Goal: Information Seeking & Learning: Find specific fact

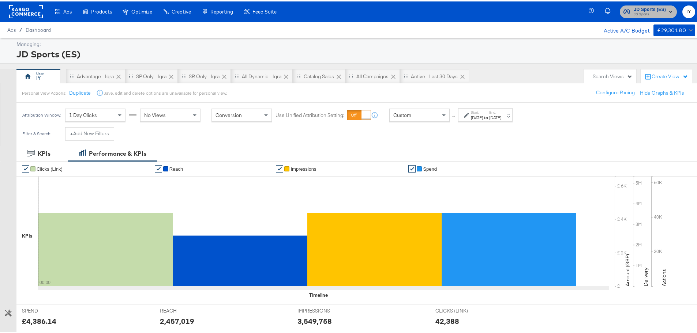
click at [648, 14] on span "JD Sports" at bounding box center [649, 13] width 32 height 6
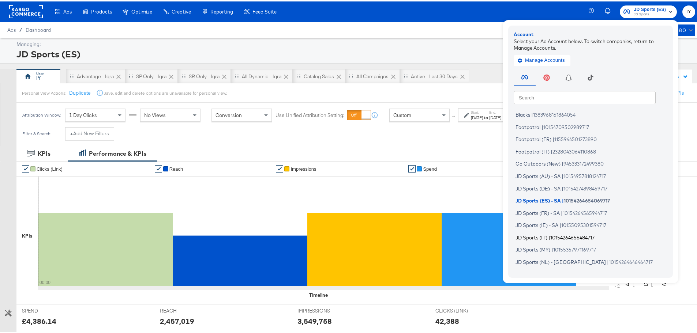
click at [555, 238] on span "10154264656484717" at bounding box center [572, 236] width 44 height 6
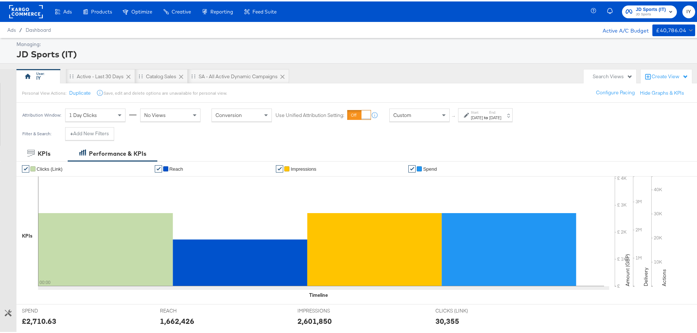
click at [432, 114] on div "Custom" at bounding box center [419, 114] width 60 height 12
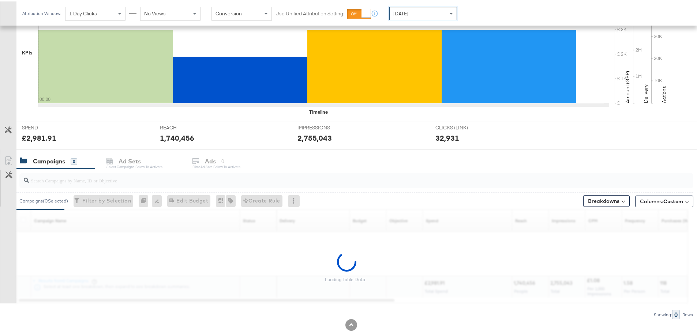
scroll to position [200, 0]
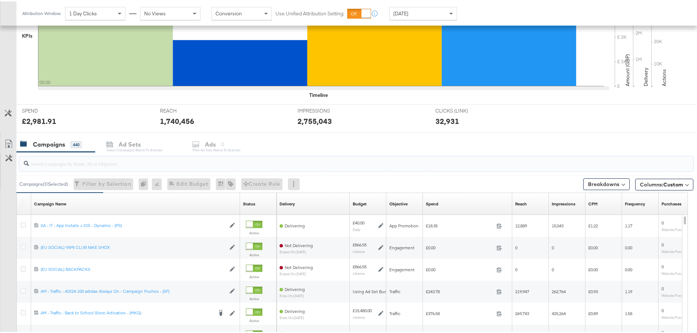
click at [131, 163] on input "search" at bounding box center [330, 159] width 602 height 14
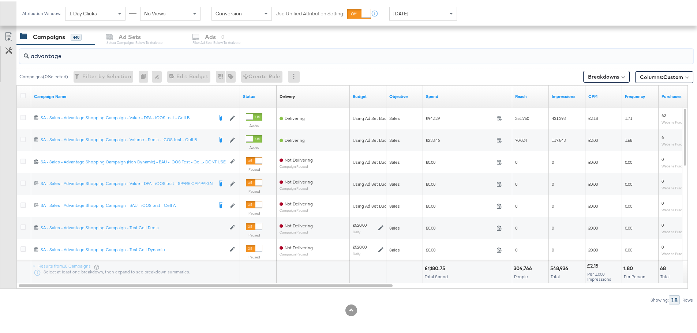
scroll to position [309, 0]
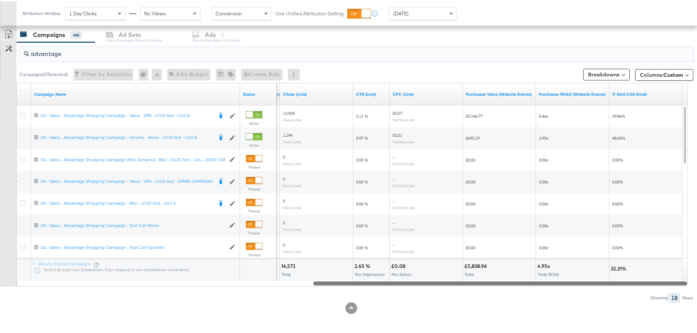
drag, startPoint x: 259, startPoint y: 284, endPoint x: 694, endPoint y: 274, distance: 434.5
click at [694, 274] on div "KPIs Performance & KPIs Customize KPIs ✔ Clicks (Link) ✔ Reach ✔ Impressions ✔ …" at bounding box center [351, 84] width 702 height 498
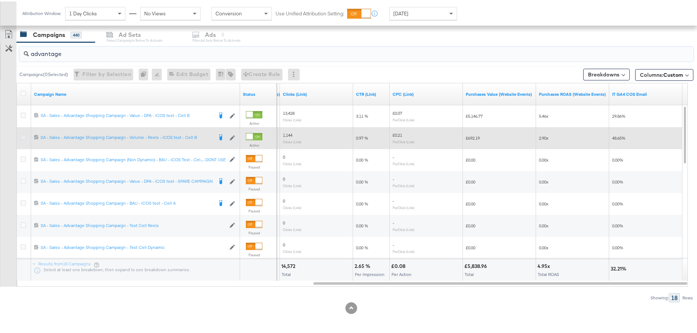
type input "advantage"
click at [25, 137] on icon at bounding box center [22, 135] width 5 height 5
click at [0, 0] on input "checkbox" at bounding box center [0, 0] width 0 height 0
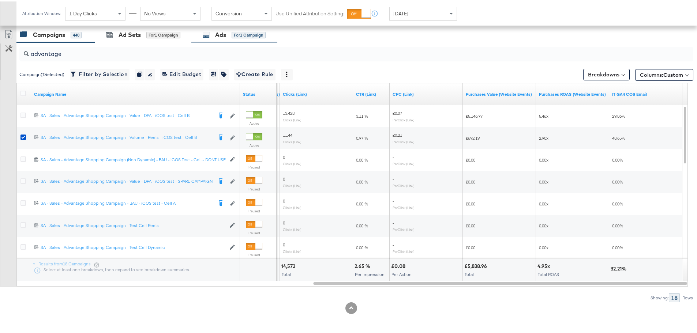
click at [219, 37] on div "Ads" at bounding box center [220, 33] width 11 height 8
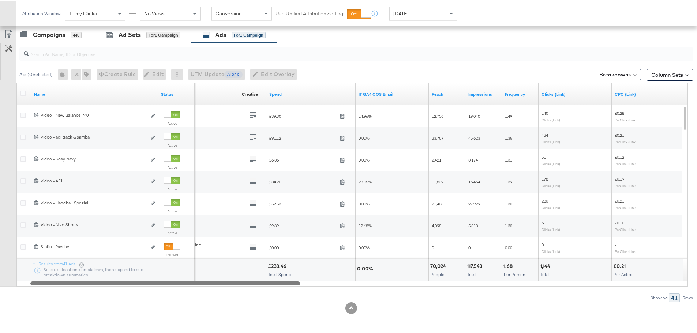
drag, startPoint x: 256, startPoint y: 282, endPoint x: 250, endPoint y: 287, distance: 8.1
click at [250, 287] on div "Ads ( 0 Selected) 0 Rename 0 ads Tags for 0 campaigns Create Rule Edit 0 ads Ed…" at bounding box center [346, 171] width 693 height 260
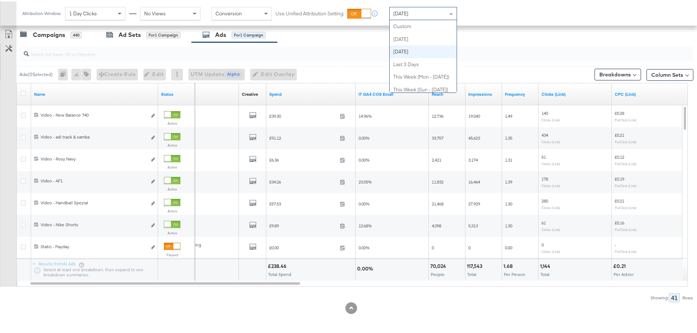
click at [408, 11] on span "Yesterday" at bounding box center [400, 12] width 15 height 7
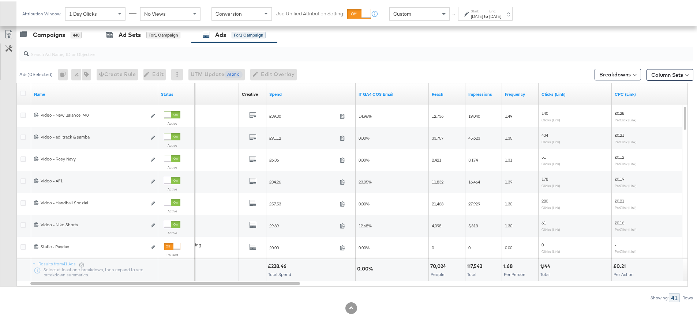
click at [453, 10] on div "↑ Start: Sep 3rd 2025 to End: Sep 3rd 2025" at bounding box center [480, 12] width 63 height 14
click at [474, 13] on div "Sep 3rd 2025" at bounding box center [477, 15] width 12 height 6
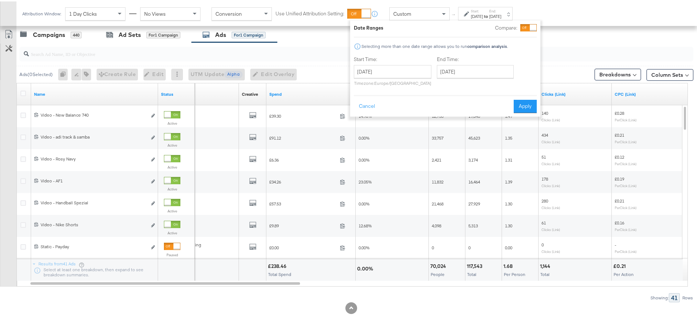
click at [410, 78] on div "September 3rd 2025 ‹ September 2025 › Su Mo Tu We Th Fr Sa 31 1 2 3 4 5 6 7 8 9…" at bounding box center [393, 74] width 78 height 21
click at [407, 73] on input "September 3rd 2025" at bounding box center [393, 70] width 78 height 13
click at [370, 106] on td "1" at bounding box center [374, 107] width 12 height 10
type input "September 1st 2025"
click at [461, 68] on input "September 3rd 2025" at bounding box center [474, 70] width 77 height 13
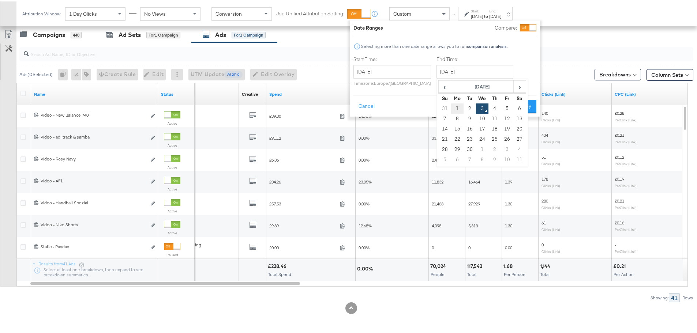
click at [458, 108] on td "1" at bounding box center [457, 107] width 12 height 10
type input "September 1st 2025"
click at [520, 101] on button "Apply" at bounding box center [523, 104] width 23 height 13
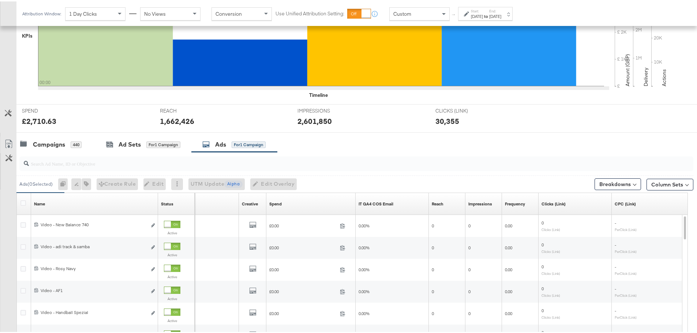
scroll to position [310, 0]
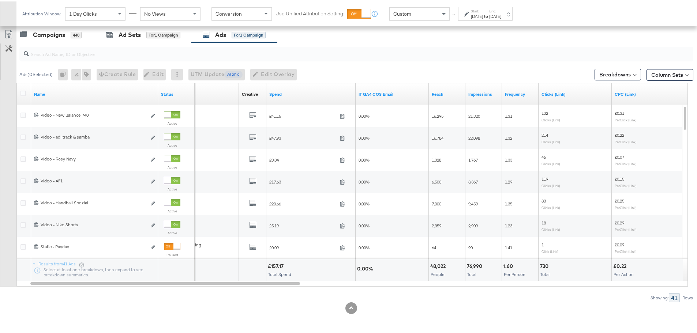
click at [475, 18] on div "Start: Sep 1st 2025 to End: Sep 1st 2025" at bounding box center [485, 12] width 54 height 14
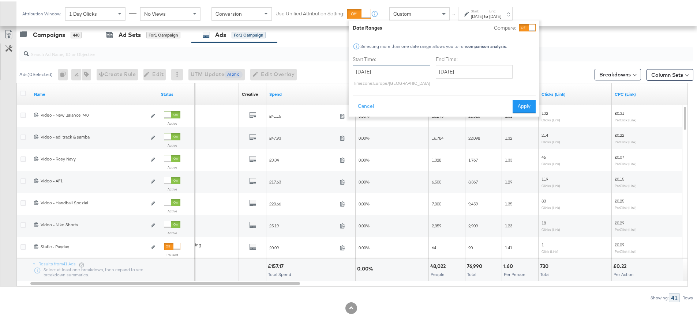
click at [417, 70] on input "September 1st 2025" at bounding box center [392, 70] width 78 height 13
click at [478, 99] on div "Cancel Apply" at bounding box center [444, 103] width 183 height 18
click at [369, 104] on button "Cancel" at bounding box center [366, 104] width 26 height 13
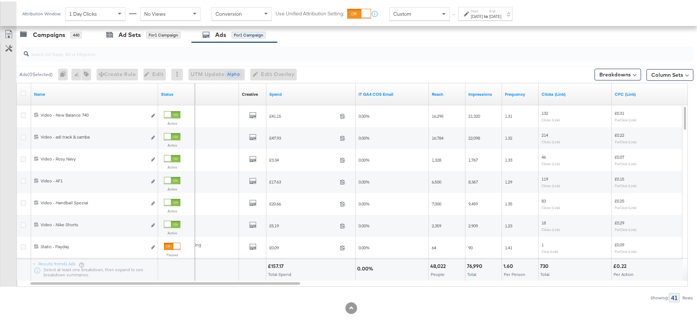
click at [398, 11] on span "Custom" at bounding box center [402, 12] width 18 height 7
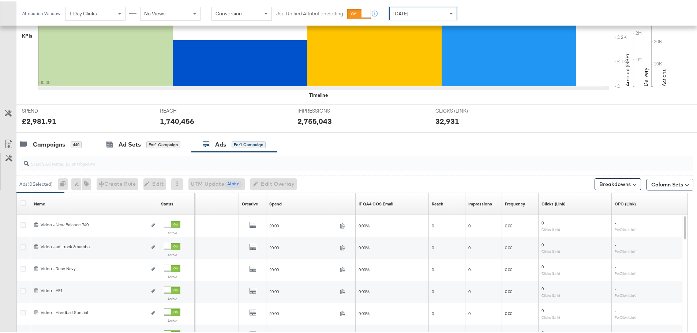
scroll to position [309, 0]
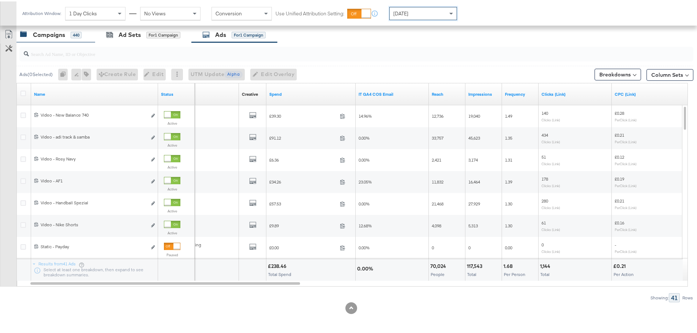
click at [57, 29] on div "Campaigns" at bounding box center [49, 33] width 32 height 8
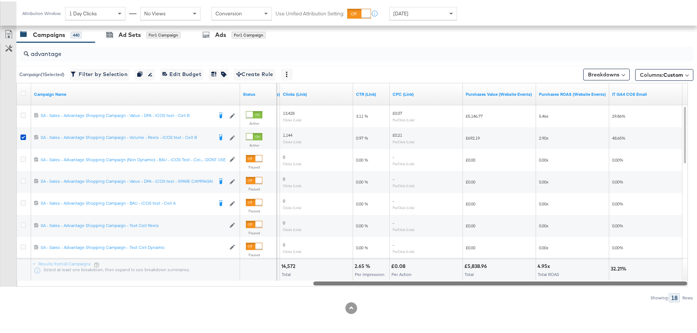
drag, startPoint x: 299, startPoint y: 282, endPoint x: 687, endPoint y: 279, distance: 388.0
click at [687, 279] on div "Campaign Name Status Cost Per Purchase (Website Events) Clicks (Link) CTR (Link…" at bounding box center [351, 184] width 671 height 204
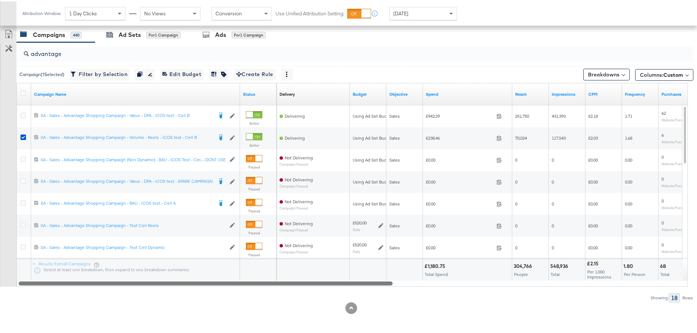
drag, startPoint x: 559, startPoint y: 282, endPoint x: 128, endPoint y: 290, distance: 431.6
click at [128, 290] on div "advantage Campaign ( 1 Selected) Filter by Selection Filter 1 campaign Duplicat…" at bounding box center [346, 171] width 693 height 260
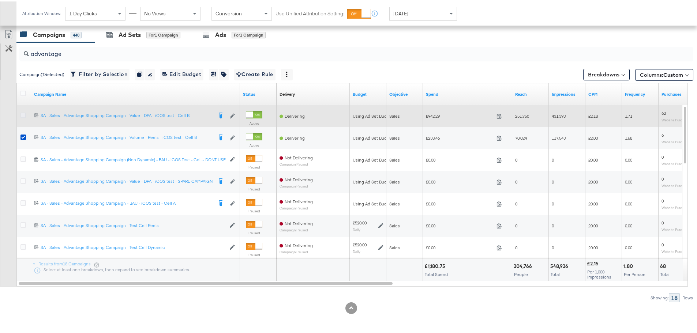
click at [25, 114] on icon at bounding box center [22, 113] width 5 height 5
click at [0, 0] on input "checkbox" at bounding box center [0, 0] width 0 height 0
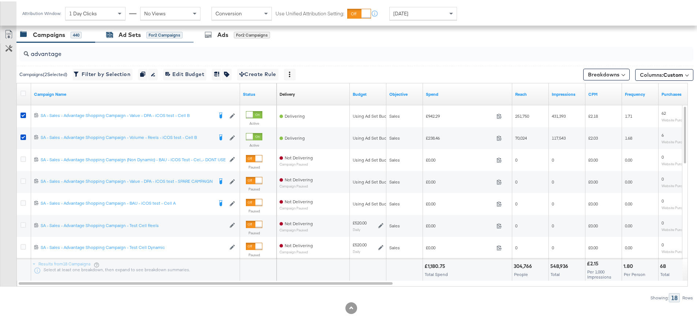
click at [127, 33] on div "Ad Sets" at bounding box center [129, 33] width 22 height 8
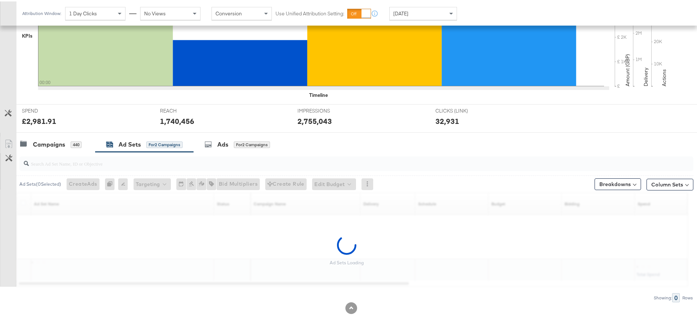
scroll to position [200, 0]
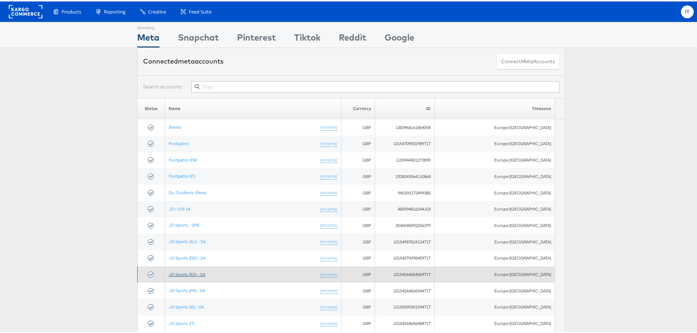
click at [198, 272] on link "JD Sports (ES) - SA" at bounding box center [187, 272] width 37 height 5
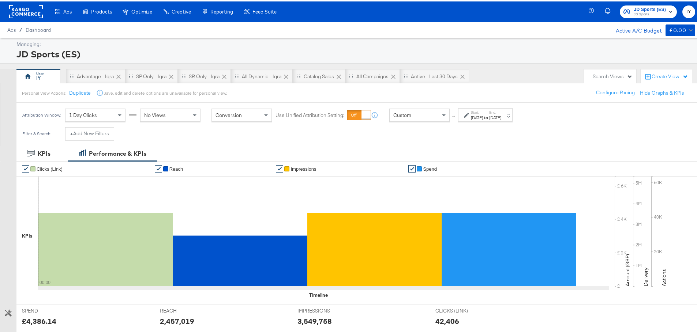
click at [483, 114] on div "[DATE]" at bounding box center [477, 116] width 12 height 6
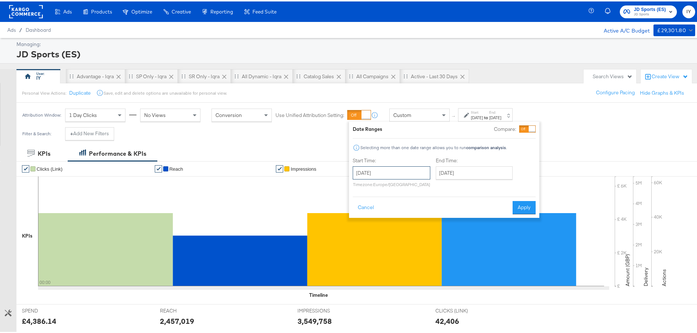
click at [385, 168] on input "September 1st 2025" at bounding box center [392, 171] width 78 height 13
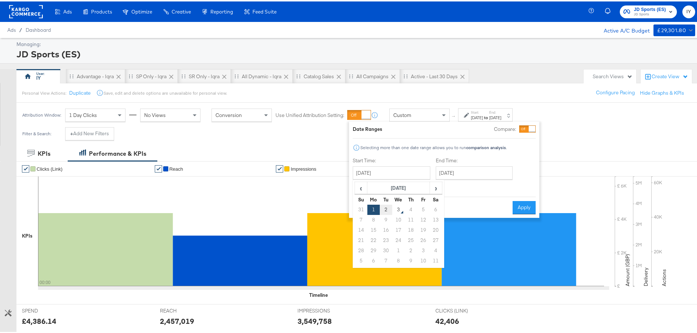
click at [385, 208] on td "2" at bounding box center [386, 208] width 12 height 10
type input "September 2nd 2025"
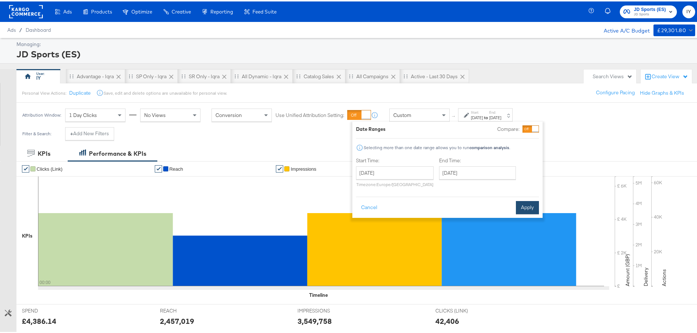
click at [530, 201] on button "Apply" at bounding box center [527, 206] width 23 height 13
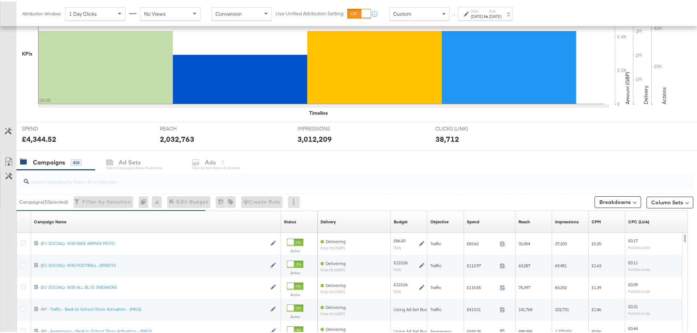
scroll to position [183, 0]
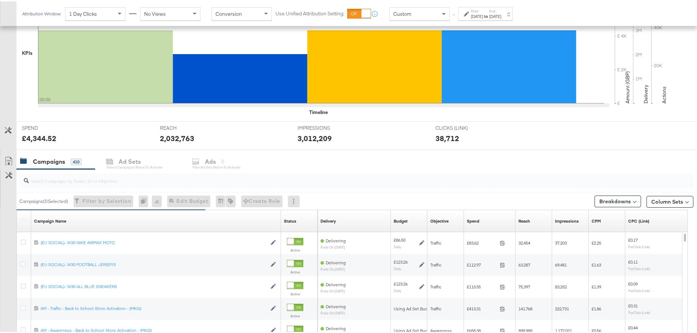
click at [112, 180] on input "search" at bounding box center [330, 176] width 602 height 14
paste input "SA - Catalogue Sales - Advantage Shopping Campaign – JD Arm"
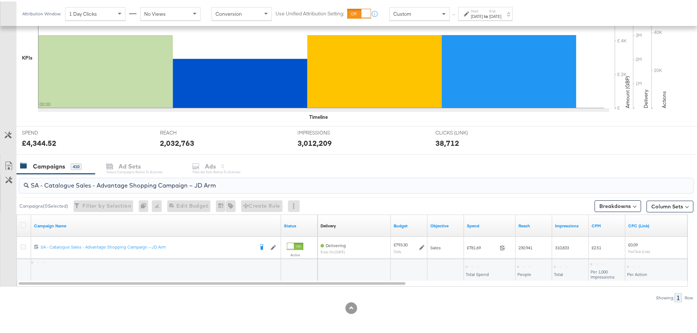
scroll to position [178, 0]
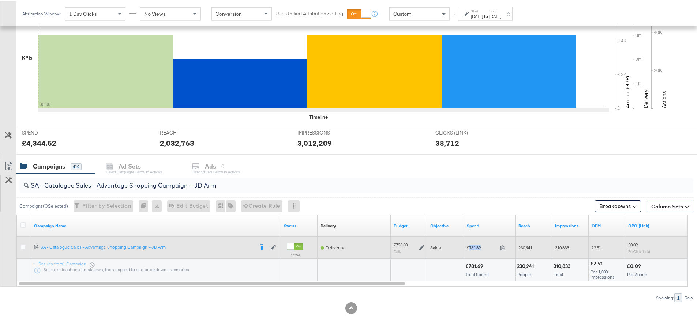
drag, startPoint x: 483, startPoint y: 246, endPoint x: 468, endPoint y: 247, distance: 14.6
click at [468, 247] on span "£781.69" at bounding box center [482, 246] width 30 height 5
copy span "781.69"
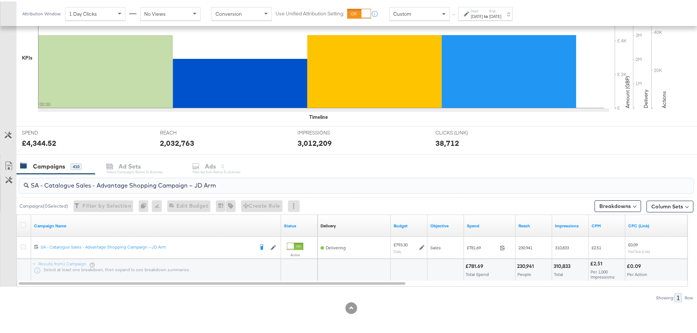
drag, startPoint x: 227, startPoint y: 187, endPoint x: 26, endPoint y: 187, distance: 201.1
click at [26, 187] on div "SA - Catalogue Sales - Advantage Shopping Campaign – JD Arm" at bounding box center [356, 184] width 674 height 15
paste input "Greenbids"
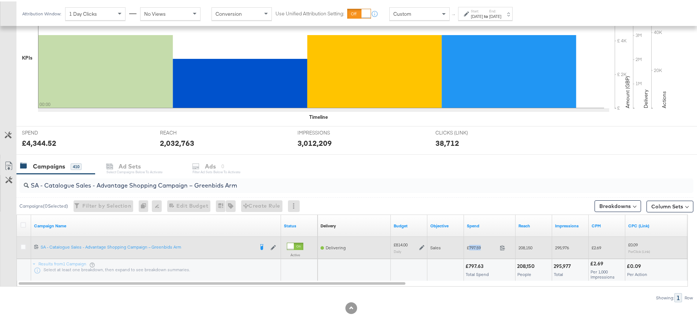
drag, startPoint x: 484, startPoint y: 248, endPoint x: 469, endPoint y: 247, distance: 15.0
click at [469, 247] on span "£797.59" at bounding box center [482, 246] width 30 height 5
copy span "797.59"
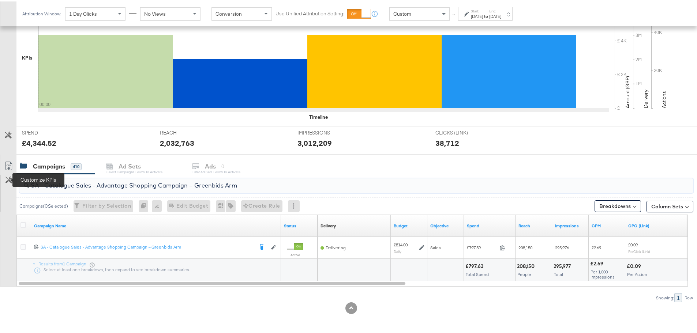
drag, startPoint x: 251, startPoint y: 189, endPoint x: 11, endPoint y: 175, distance: 240.3
click at [11, 175] on div "SA - Catalogue Sales - Advantage Shopping Campaign – Greenbids Arm Campaigns ( …" at bounding box center [346, 237] width 693 height 128
drag, startPoint x: 271, startPoint y: 185, endPoint x: -23, endPoint y: 181, distance: 294.0
paste input "AM - Catalogue Sales - Advantage Shopping Campaign - Non Dynamic Campaign – JD"
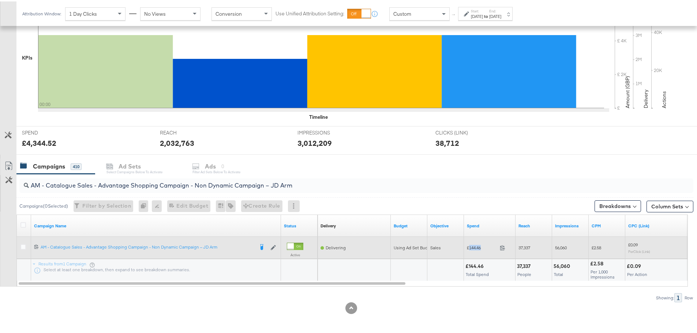
drag, startPoint x: 482, startPoint y: 246, endPoint x: 469, endPoint y: 246, distance: 13.5
click at [469, 246] on span "£144.46" at bounding box center [482, 246] width 30 height 5
copy span "144.46"
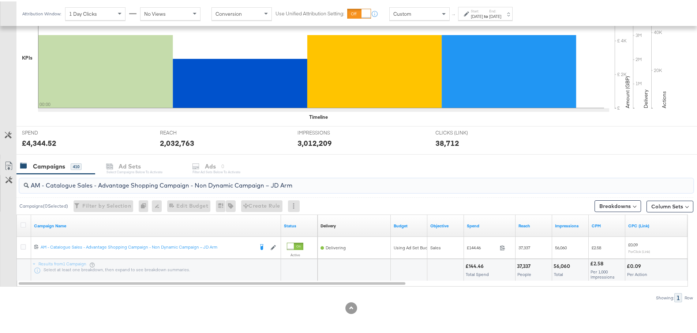
drag, startPoint x: 302, startPoint y: 188, endPoint x: 29, endPoint y: 173, distance: 273.9
click at [29, 173] on div "AM - Catalogue Sales - Advantage Shopping Campaign - Non Dynamic Campaign – JD …" at bounding box center [354, 184] width 677 height 23
paste input "Greenbids"
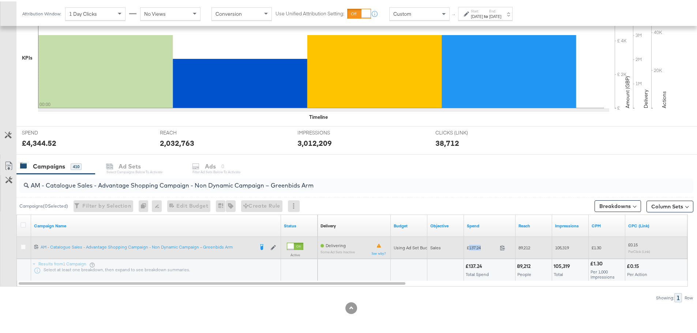
drag, startPoint x: 483, startPoint y: 248, endPoint x: 469, endPoint y: 248, distance: 14.3
click at [469, 248] on span "£137.24" at bounding box center [482, 246] width 30 height 5
copy span "137.24"
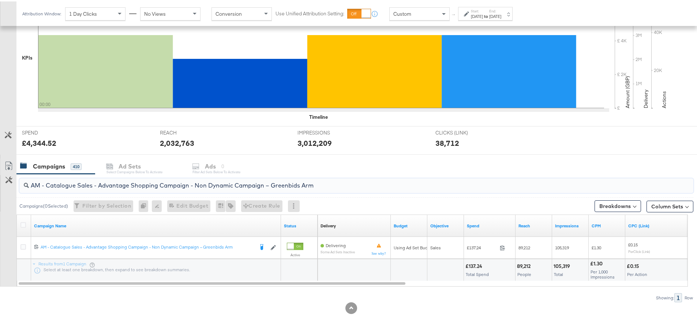
drag, startPoint x: 333, startPoint y: 186, endPoint x: 21, endPoint y: 183, distance: 312.3
click at [21, 183] on div "AM - Catalogue Sales - Advantage Shopping Campaign - Non Dynamic Campaign – Gre…" at bounding box center [356, 184] width 674 height 15
paste input "SA - Sales - DABA - Always On - JD Arm - (PS)"
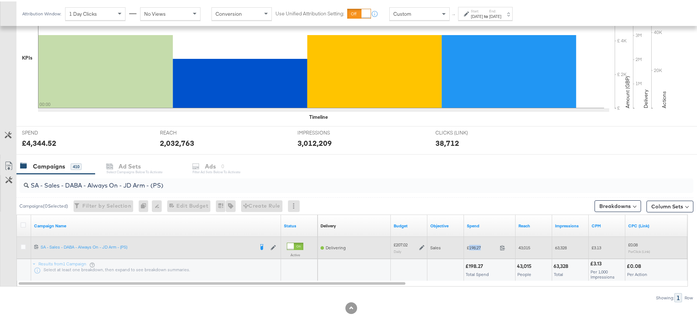
drag, startPoint x: 484, startPoint y: 247, endPoint x: 468, endPoint y: 247, distance: 16.1
click at [468, 247] on span "£198.27" at bounding box center [482, 246] width 30 height 5
copy span "198.27"
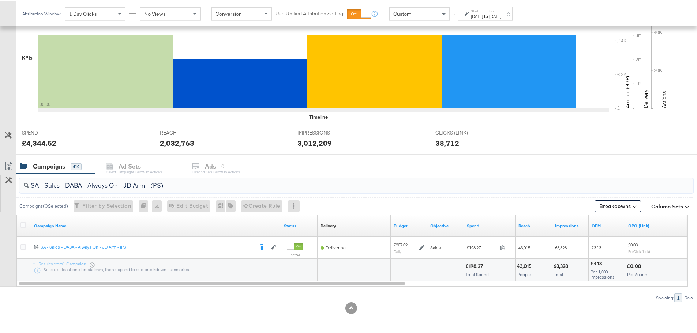
drag, startPoint x: 172, startPoint y: 184, endPoint x: 25, endPoint y: 188, distance: 146.7
click at [25, 188] on div "SA - Sales - DABA - Always On - JD Arm - (PS)" at bounding box center [356, 184] width 674 height 15
paste input "Greenbids"
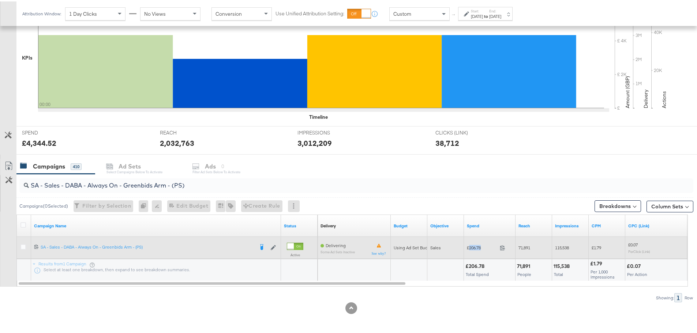
drag, startPoint x: 486, startPoint y: 246, endPoint x: 468, endPoint y: 248, distance: 18.0
click at [468, 248] on span "£206.78" at bounding box center [482, 246] width 30 height 5
copy span "206.78"
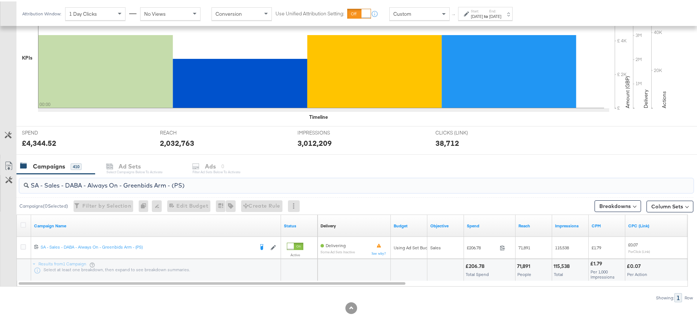
drag, startPoint x: 193, startPoint y: 185, endPoint x: -22, endPoint y: 184, distance: 214.7
paste input "PA - Always On - JD Arm - (SR"
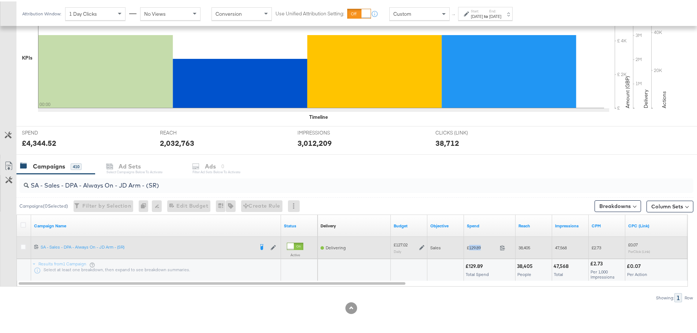
drag, startPoint x: 485, startPoint y: 246, endPoint x: 469, endPoint y: 246, distance: 15.4
click at [469, 246] on span "£129.89" at bounding box center [482, 246] width 30 height 5
copy span "129.89"
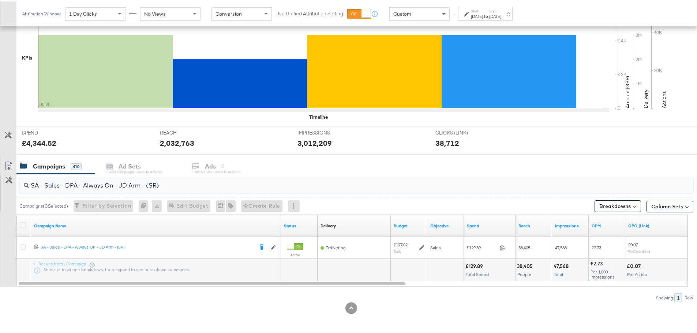
drag, startPoint x: 173, startPoint y: 185, endPoint x: -11, endPoint y: 173, distance: 184.7
paste input "Greenbids"
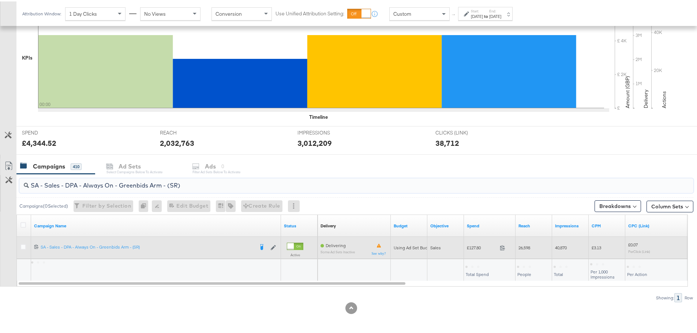
type input "SA - Sales - DPA - Always On - Greenbids Arm - (SR)"
drag, startPoint x: 483, startPoint y: 247, endPoint x: 469, endPoint y: 247, distance: 14.3
click at [469, 247] on span "£127.80" at bounding box center [482, 246] width 30 height 5
copy span "127.80"
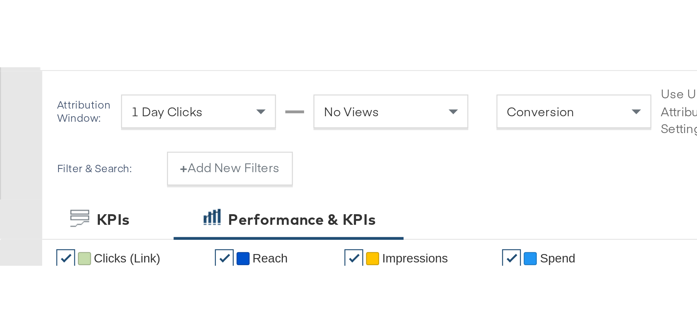
scroll to position [105, 0]
